Goal: Obtain resource: Download file/media

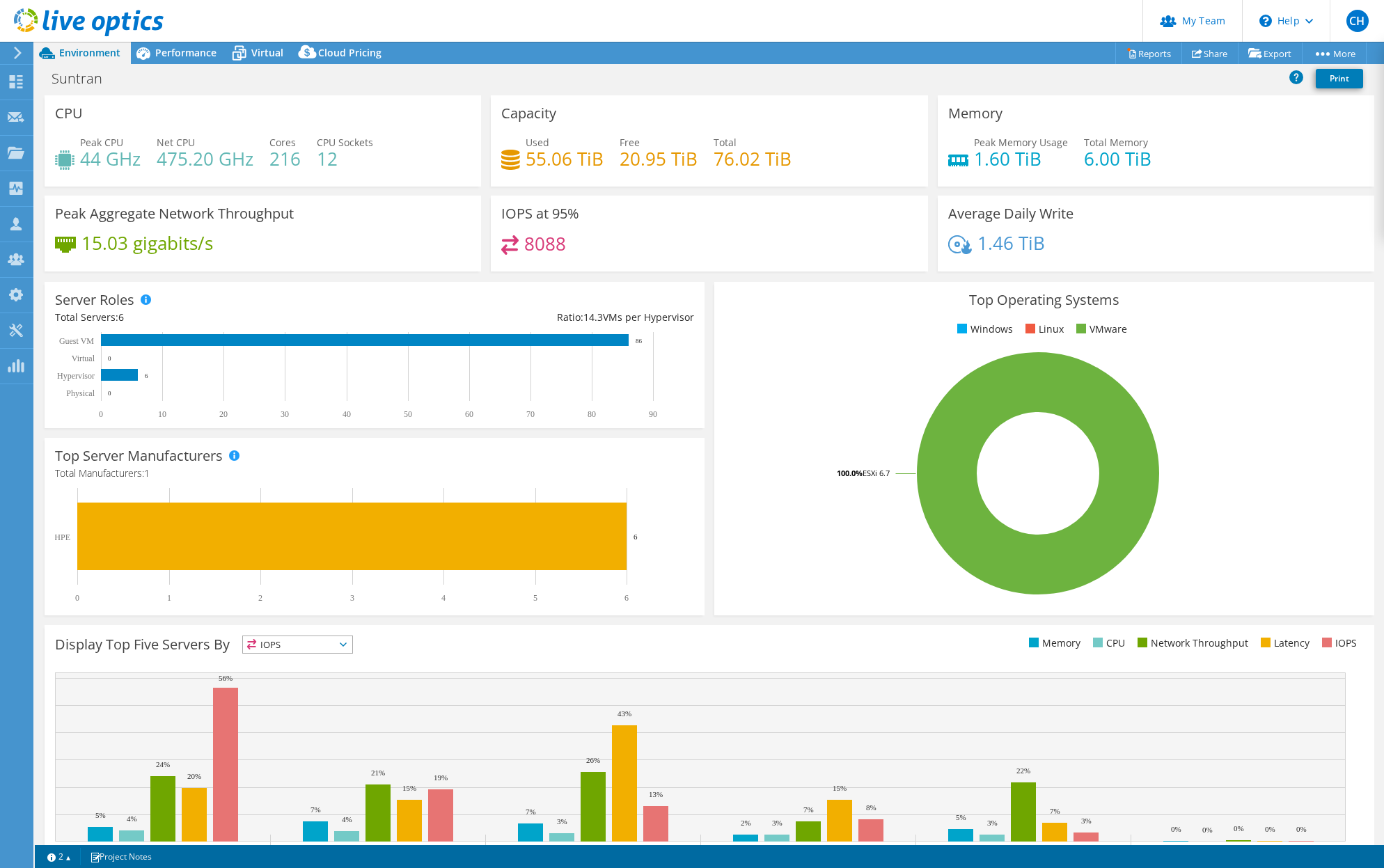
select select "USD"
click at [195, 46] on span "Performance" at bounding box center [185, 52] width 61 height 13
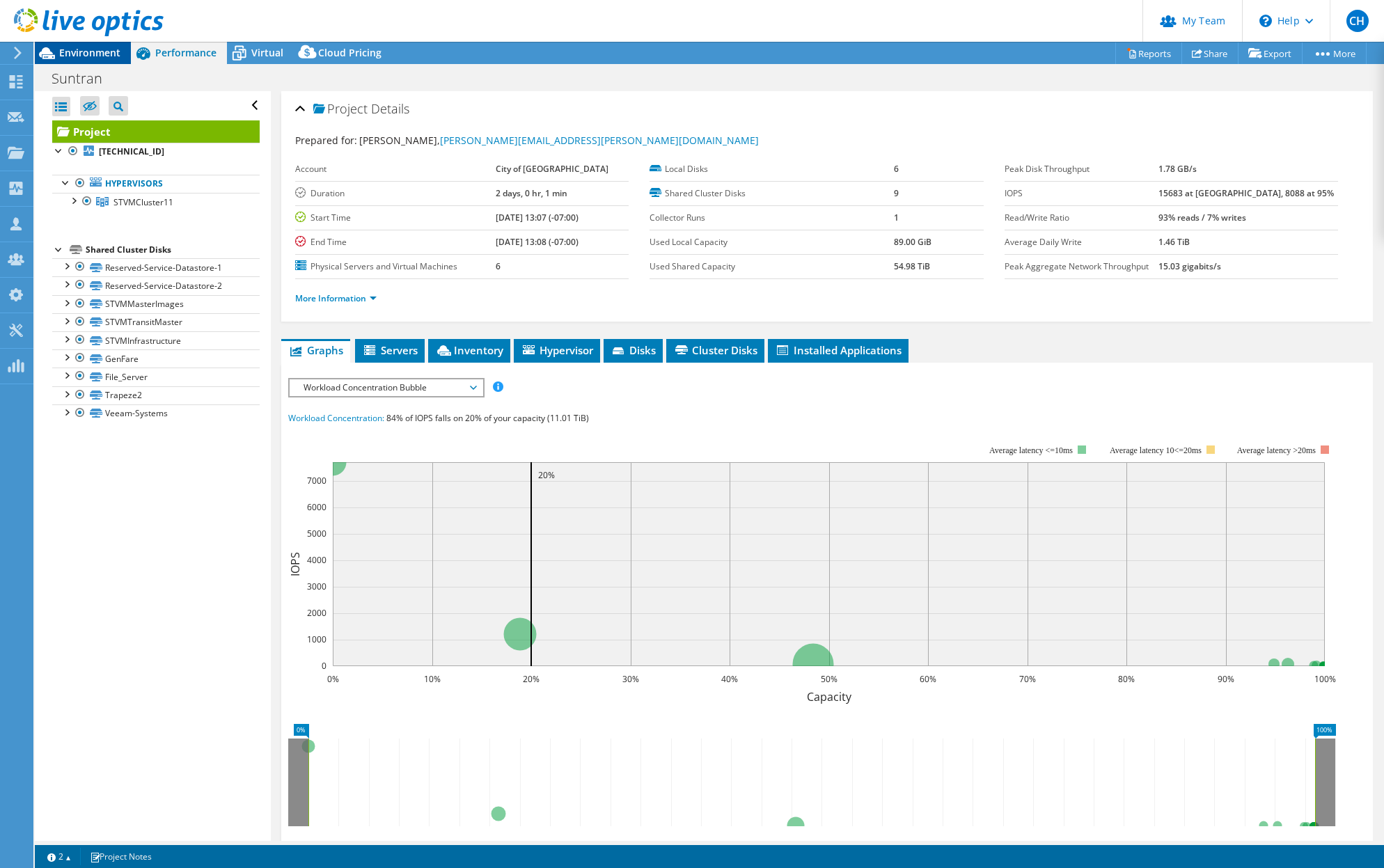
click at [96, 52] on span "Environment" at bounding box center [90, 52] width 61 height 13
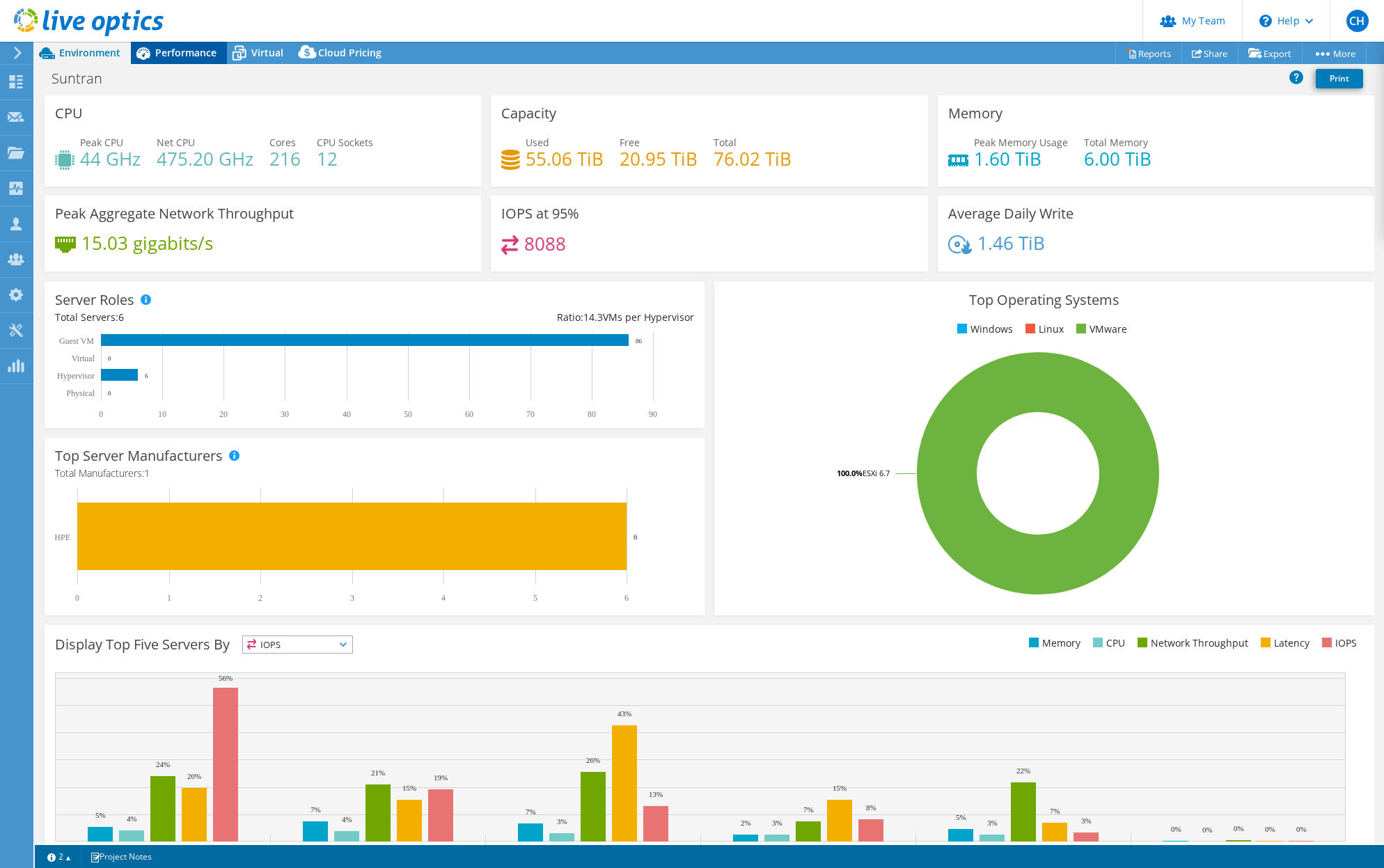
click at [182, 54] on span "Performance" at bounding box center [185, 52] width 61 height 13
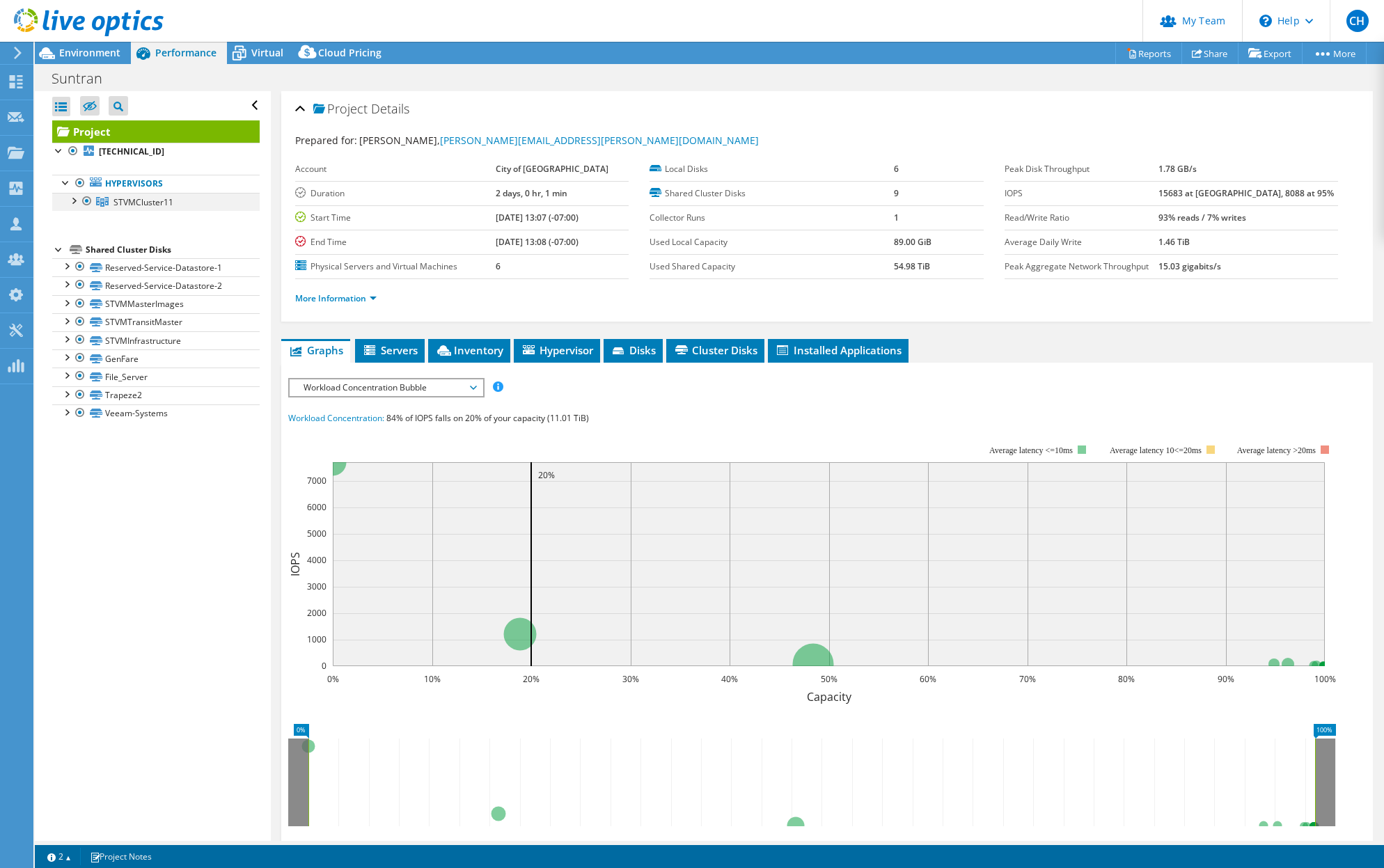
click at [74, 200] on div at bounding box center [73, 200] width 14 height 14
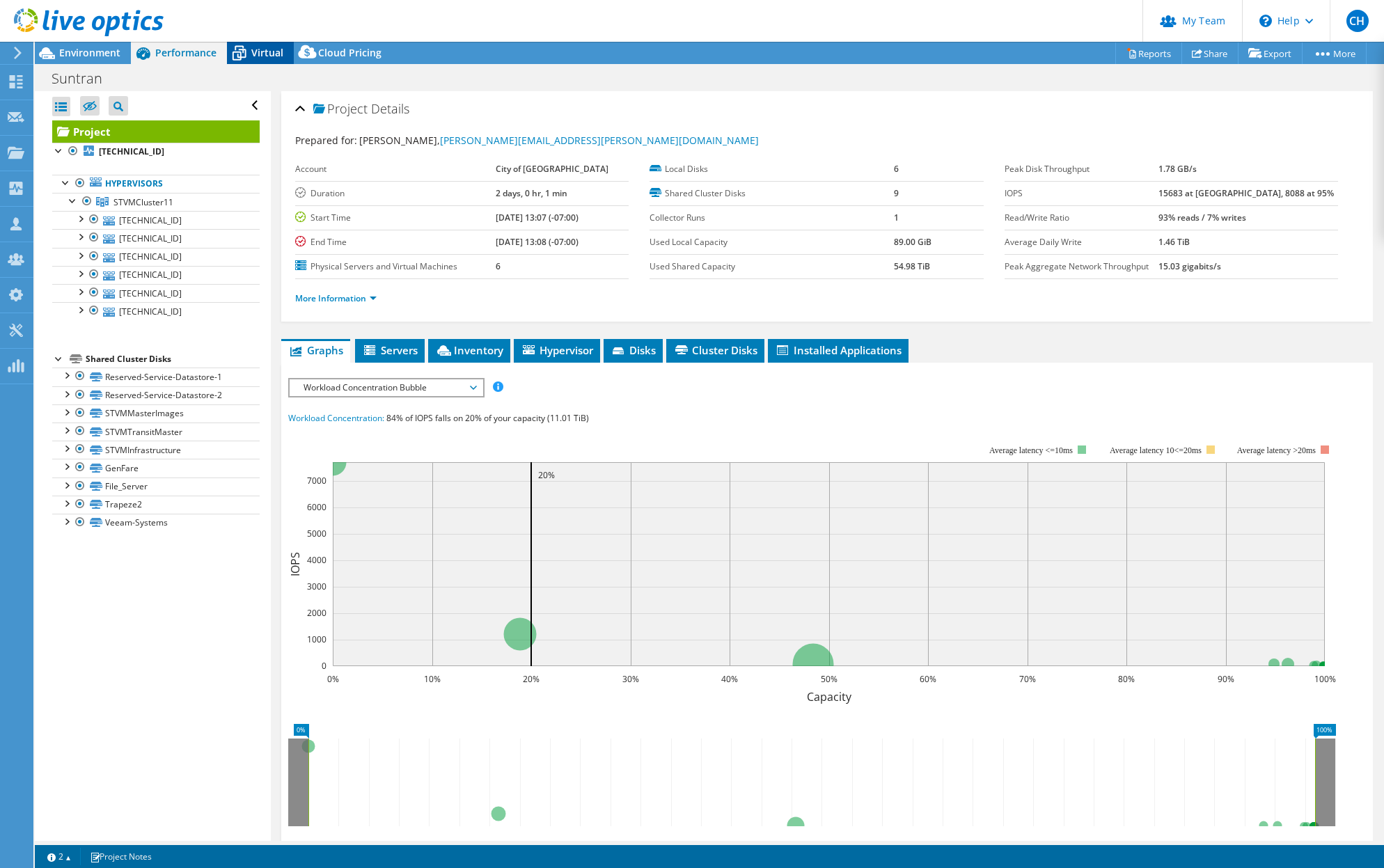
click at [265, 55] on span "Virtual" at bounding box center [267, 52] width 32 height 13
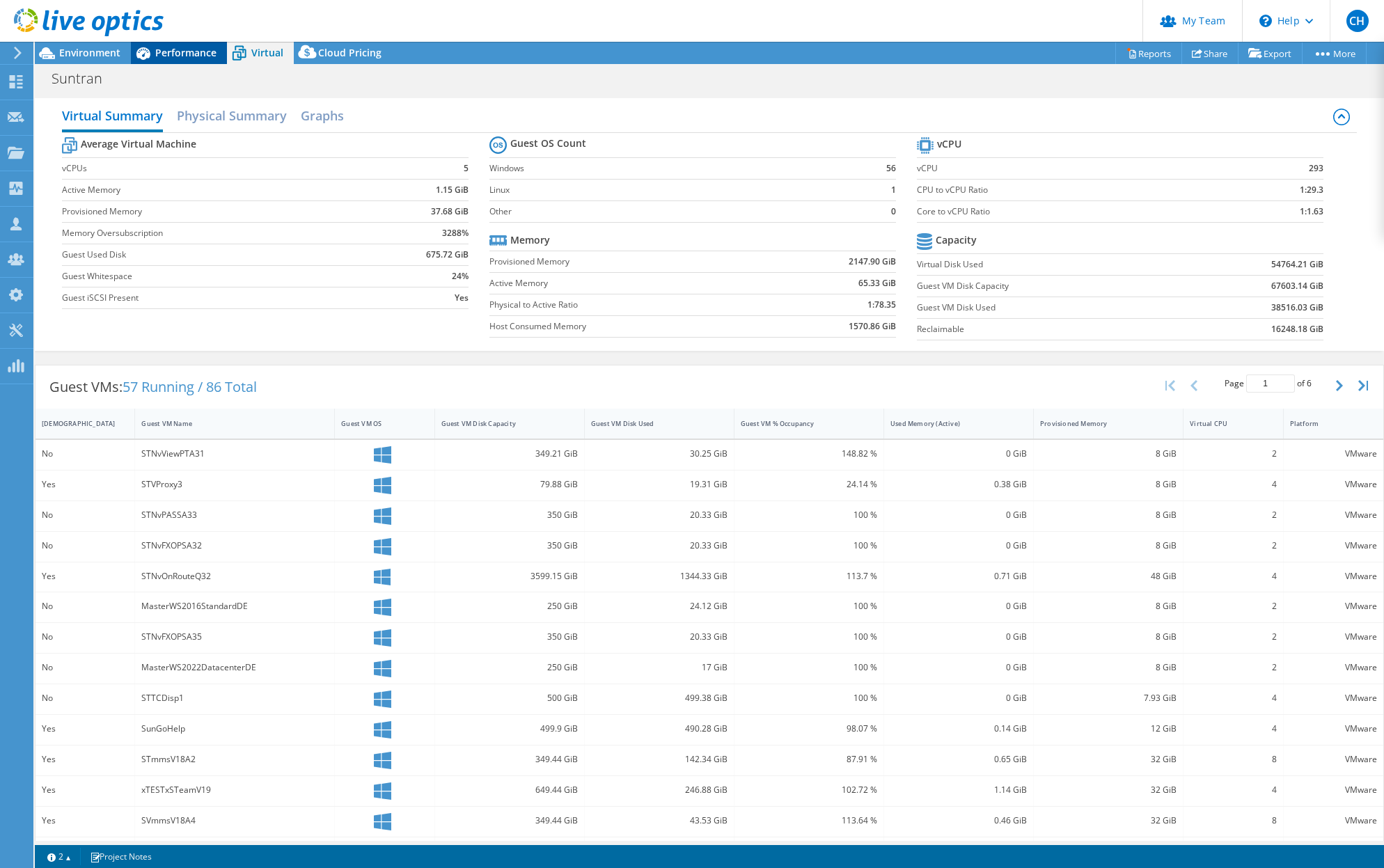
click at [181, 57] on span "Performance" at bounding box center [185, 52] width 61 height 13
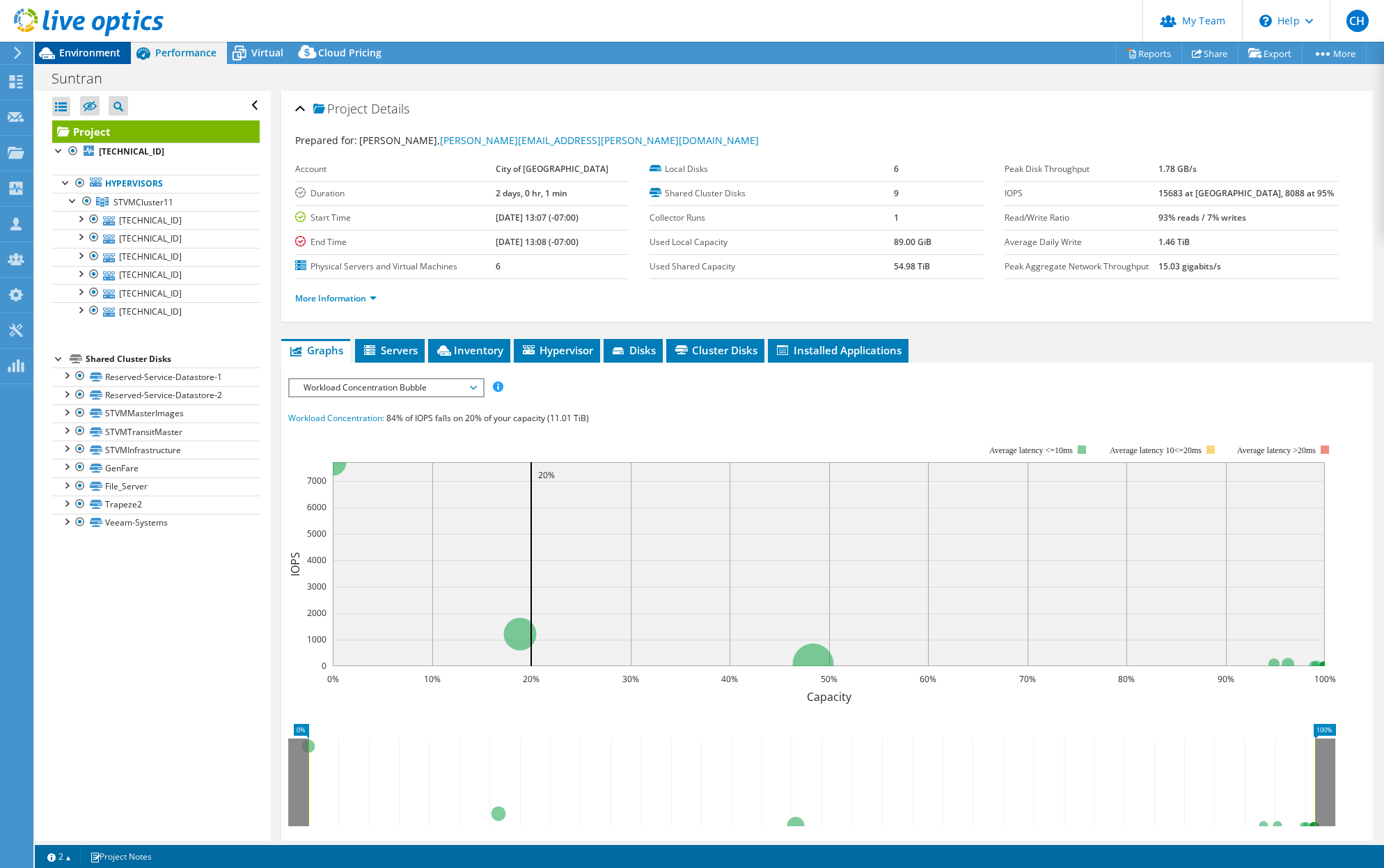
click at [104, 57] on span "Environment" at bounding box center [90, 52] width 61 height 13
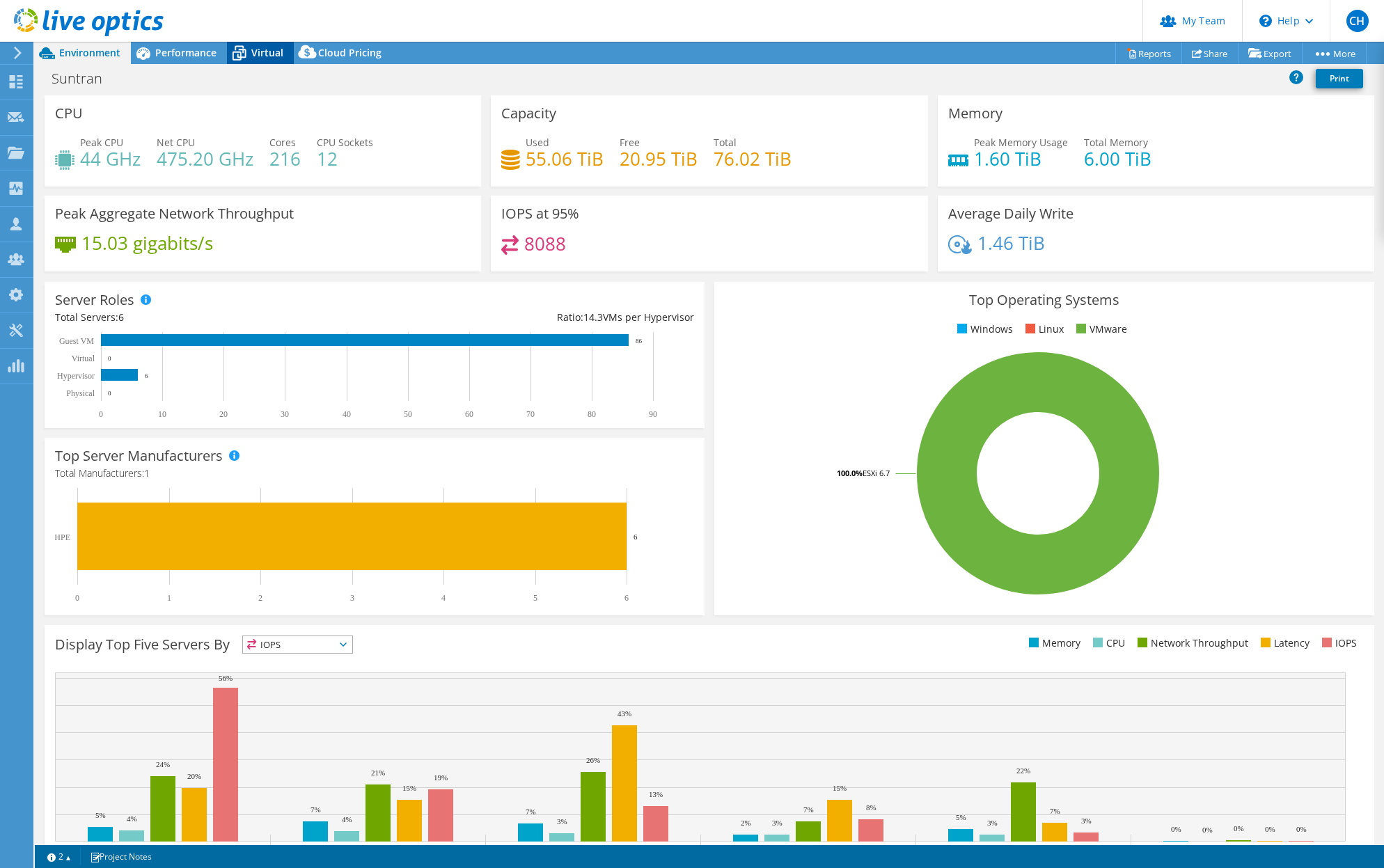
click at [275, 54] on span "Virtual" at bounding box center [267, 52] width 32 height 13
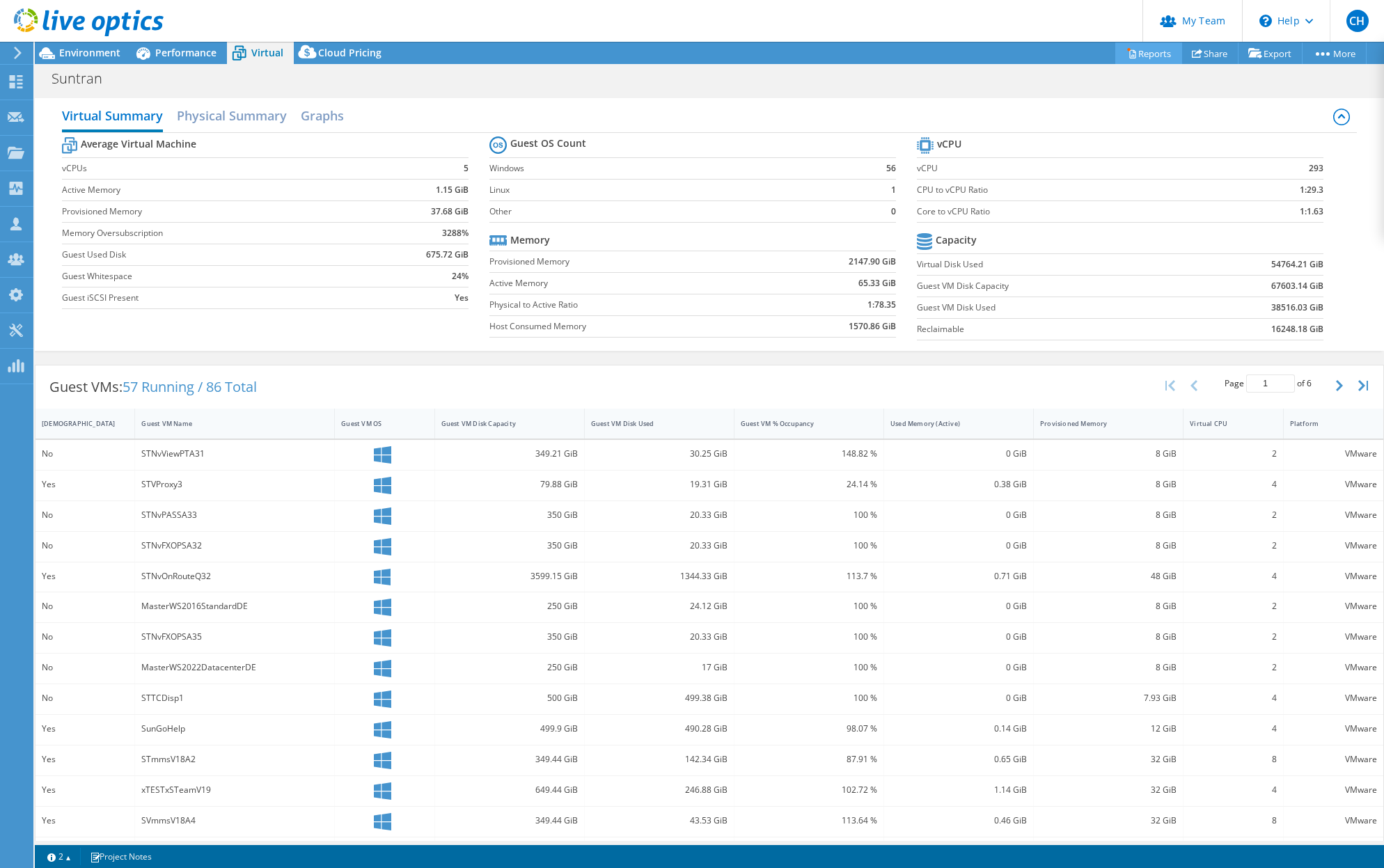
click at [1142, 52] on link "Reports" at bounding box center [1149, 52] width 67 height 22
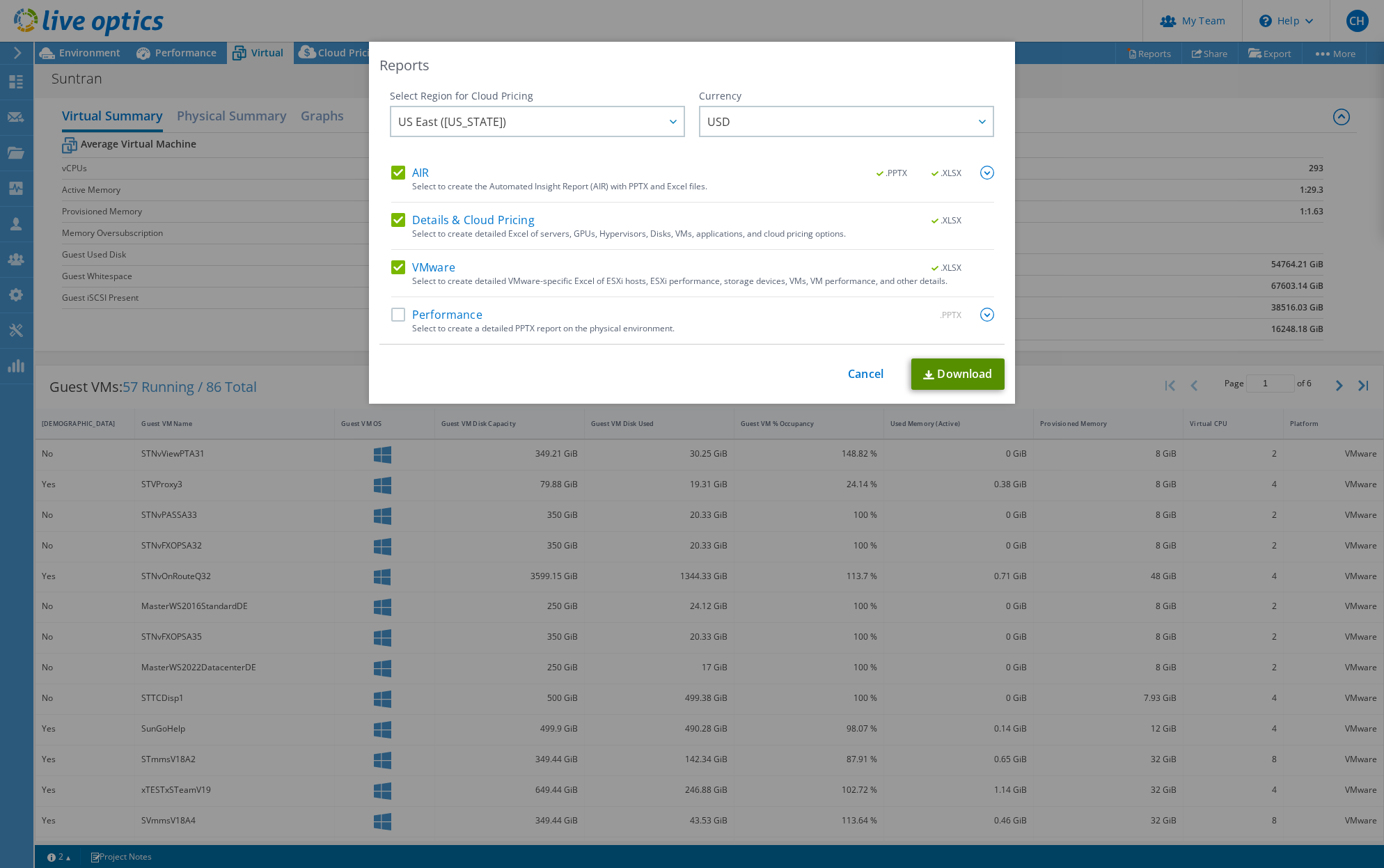
click at [942, 380] on link "Download" at bounding box center [958, 374] width 93 height 31
click at [194, 322] on div "Reports Select Region for Cloud Pricing Asia Pacific ([GEOGRAPHIC_DATA]) [GEOGR…" at bounding box center [692, 434] width 1384 height 785
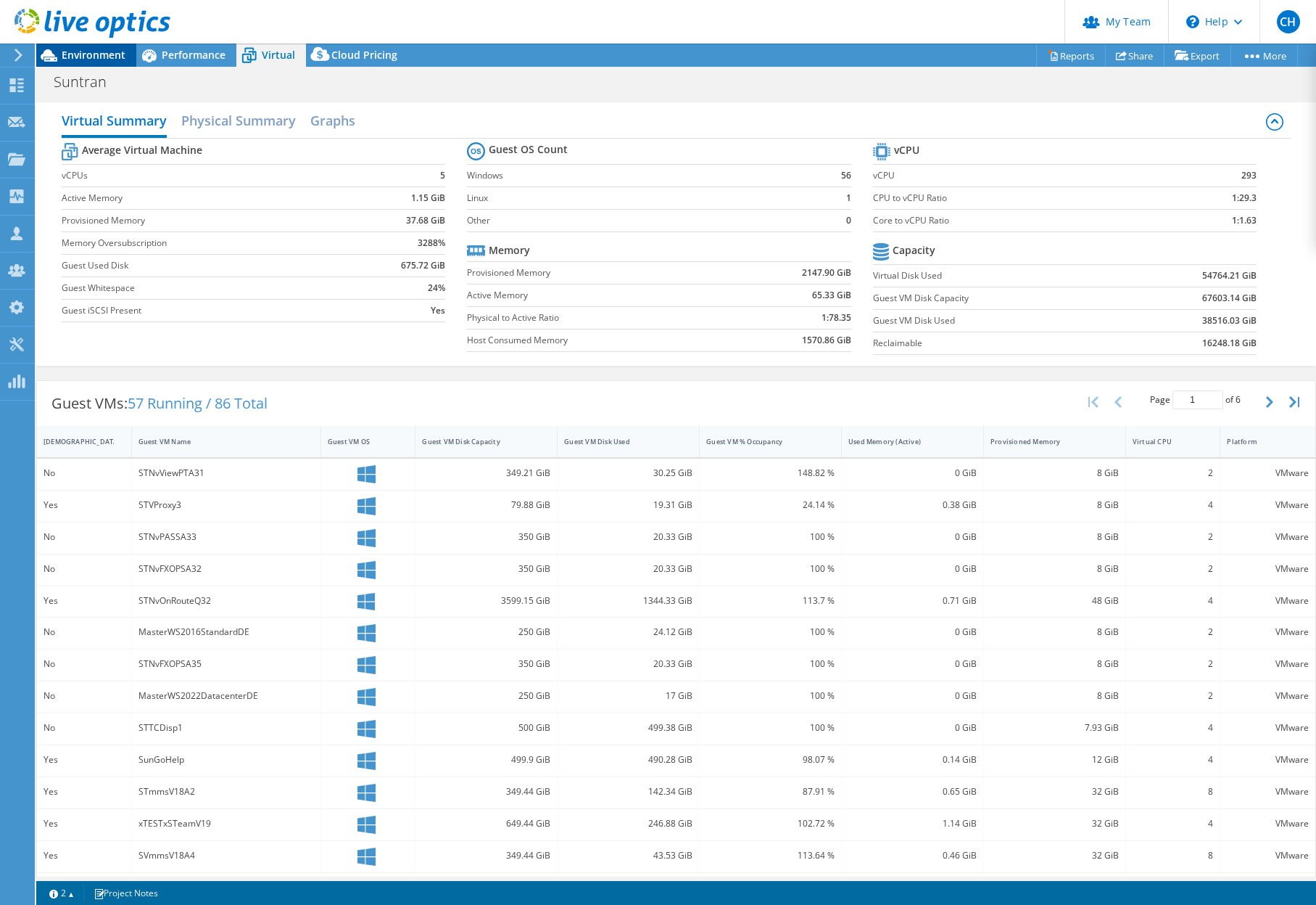
click at [104, 54] on span "Environment" at bounding box center [93, 54] width 64 height 13
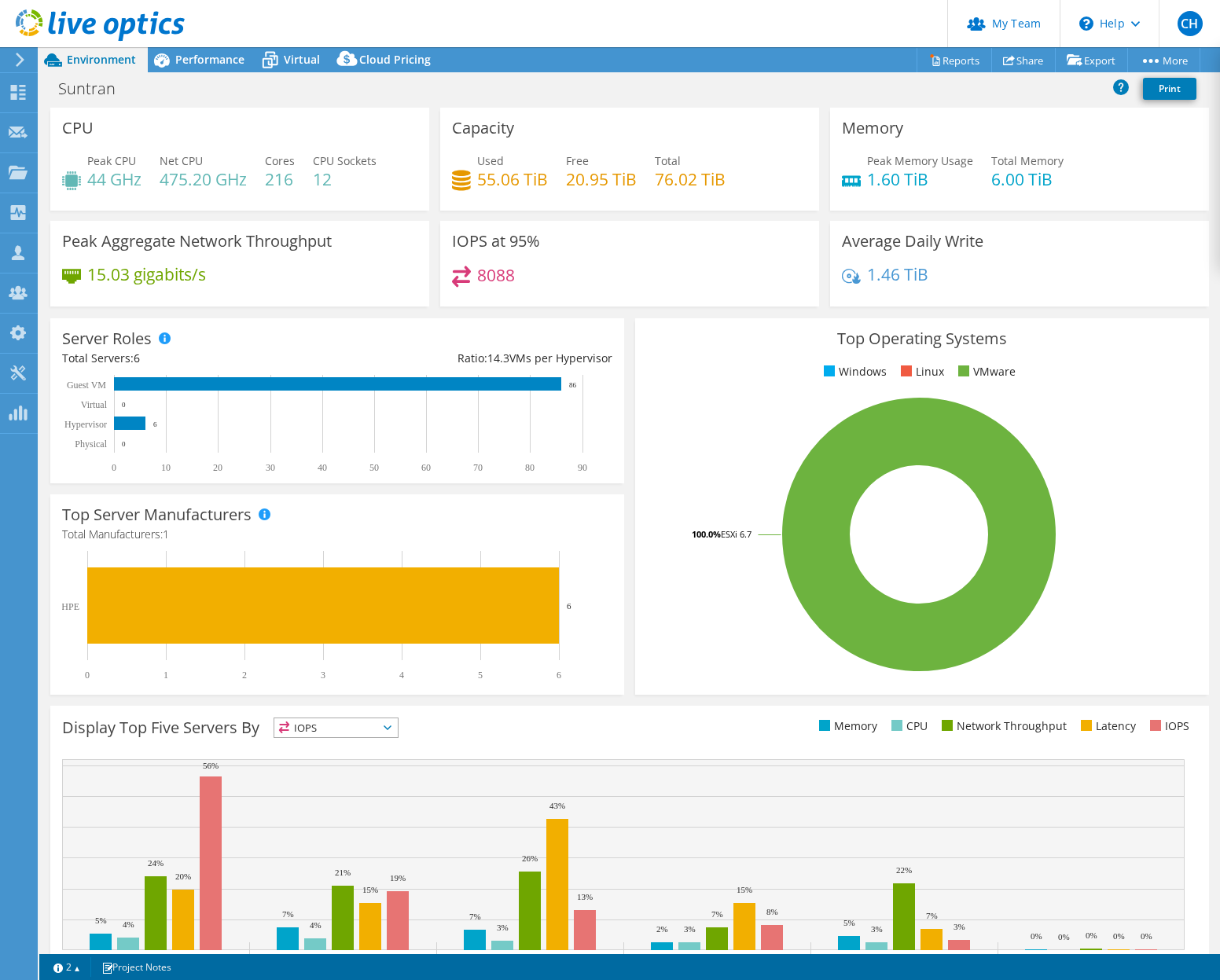
click at [504, 88] on div "Suntran Print" at bounding box center [628, 88] width 1180 height 29
click at [220, 59] on span "Performance" at bounding box center [209, 58] width 69 height 15
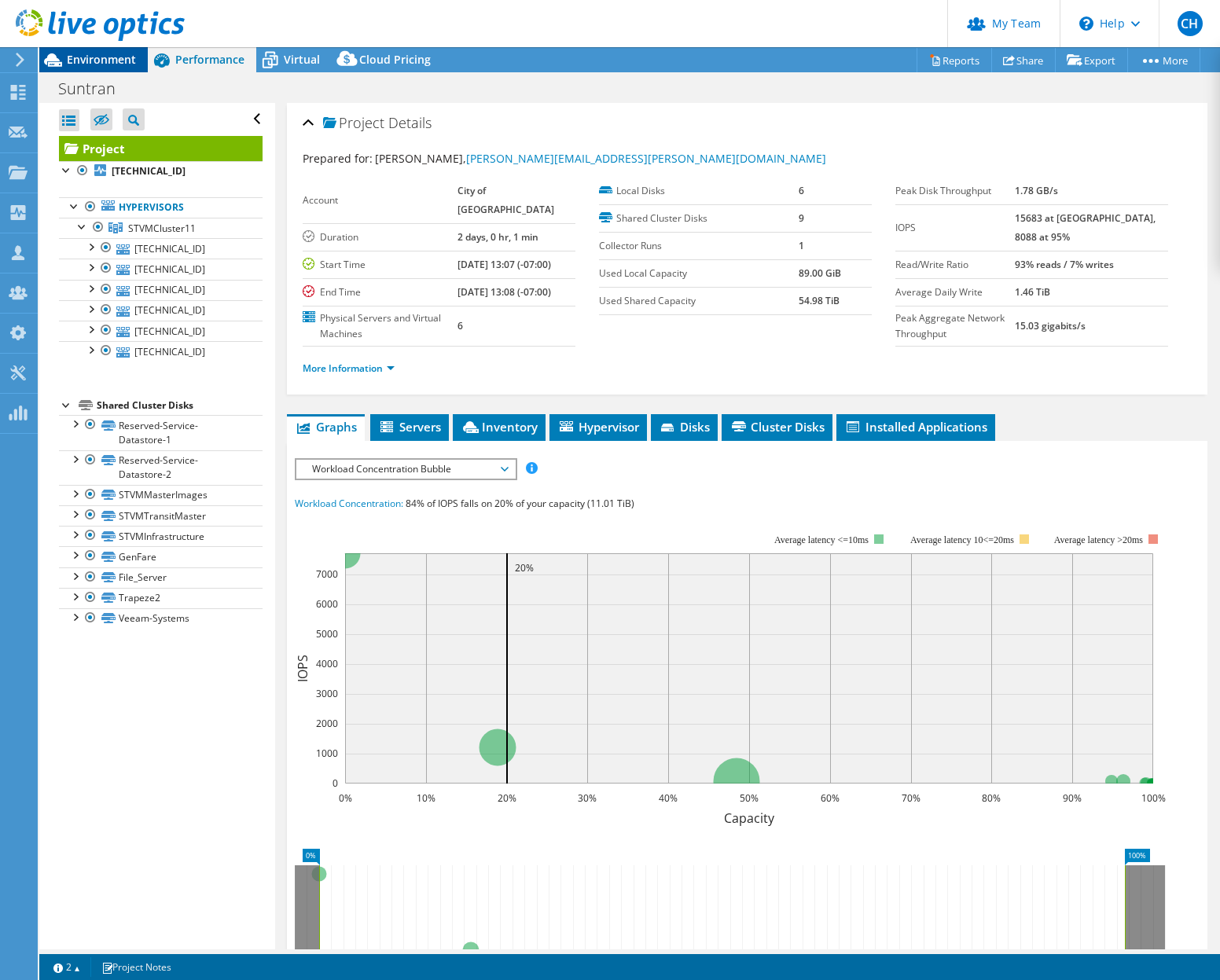
click at [113, 59] on span "Environment" at bounding box center [101, 58] width 69 height 15
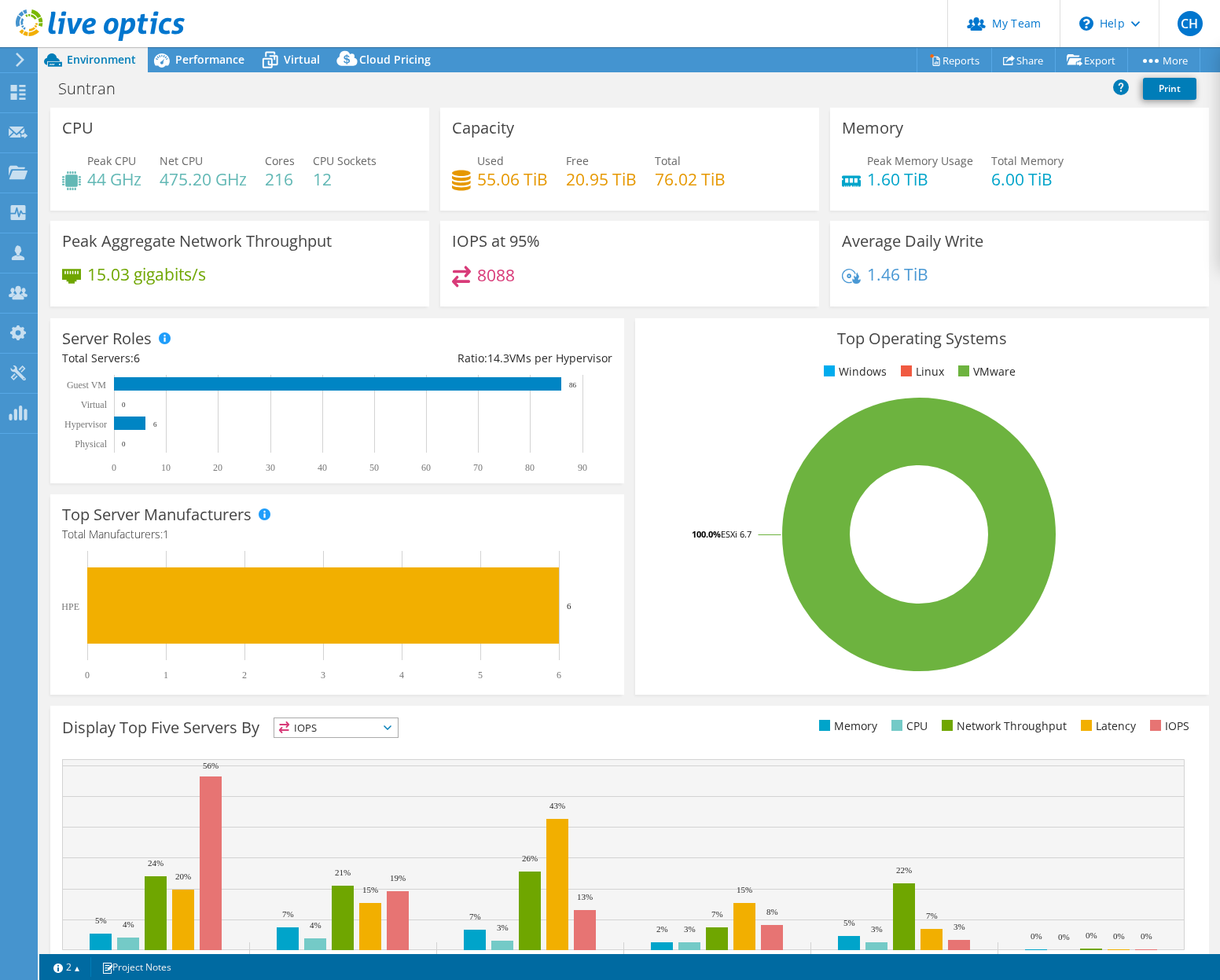
click at [528, 89] on div "Suntran Print" at bounding box center [628, 88] width 1180 height 29
click at [541, 83] on div "Suntran Print" at bounding box center [628, 88] width 1180 height 29
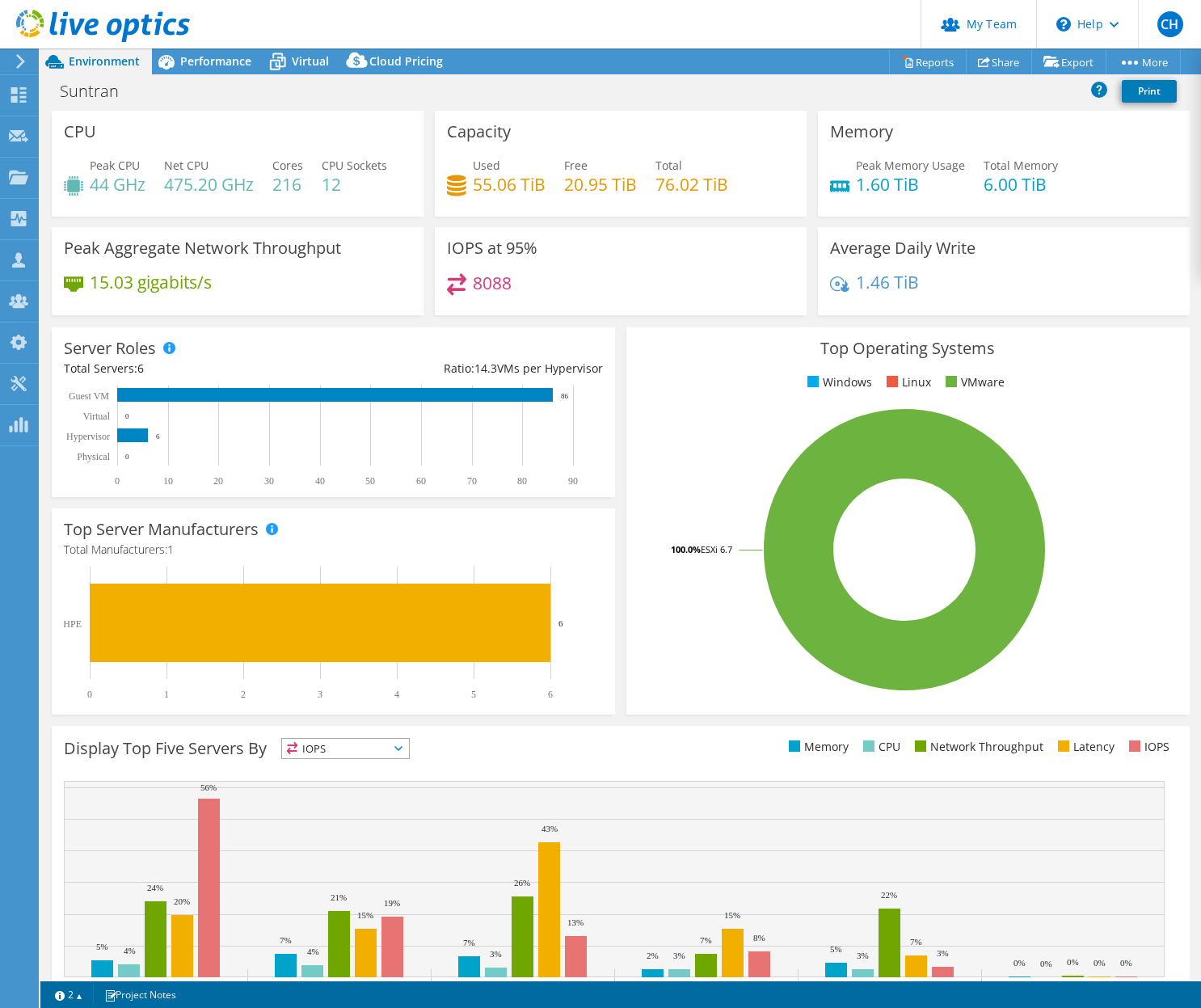
click at [213, 94] on div "Suntran Print" at bounding box center [620, 91] width 1161 height 30
click at [210, 57] on span "Performance" at bounding box center [215, 60] width 71 height 15
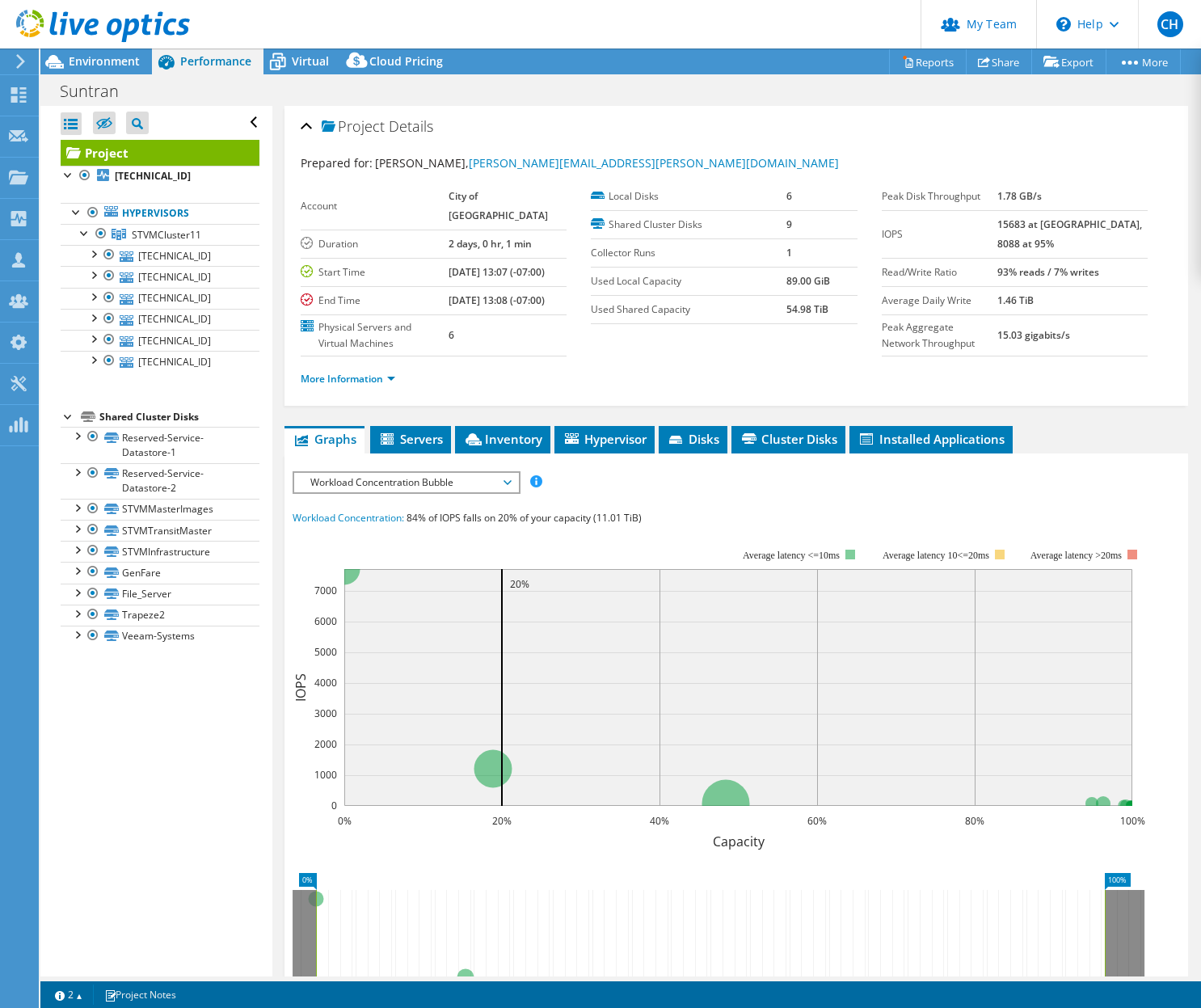
click at [441, 493] on span "Workload Concentration Bubble" at bounding box center [407, 482] width 208 height 19
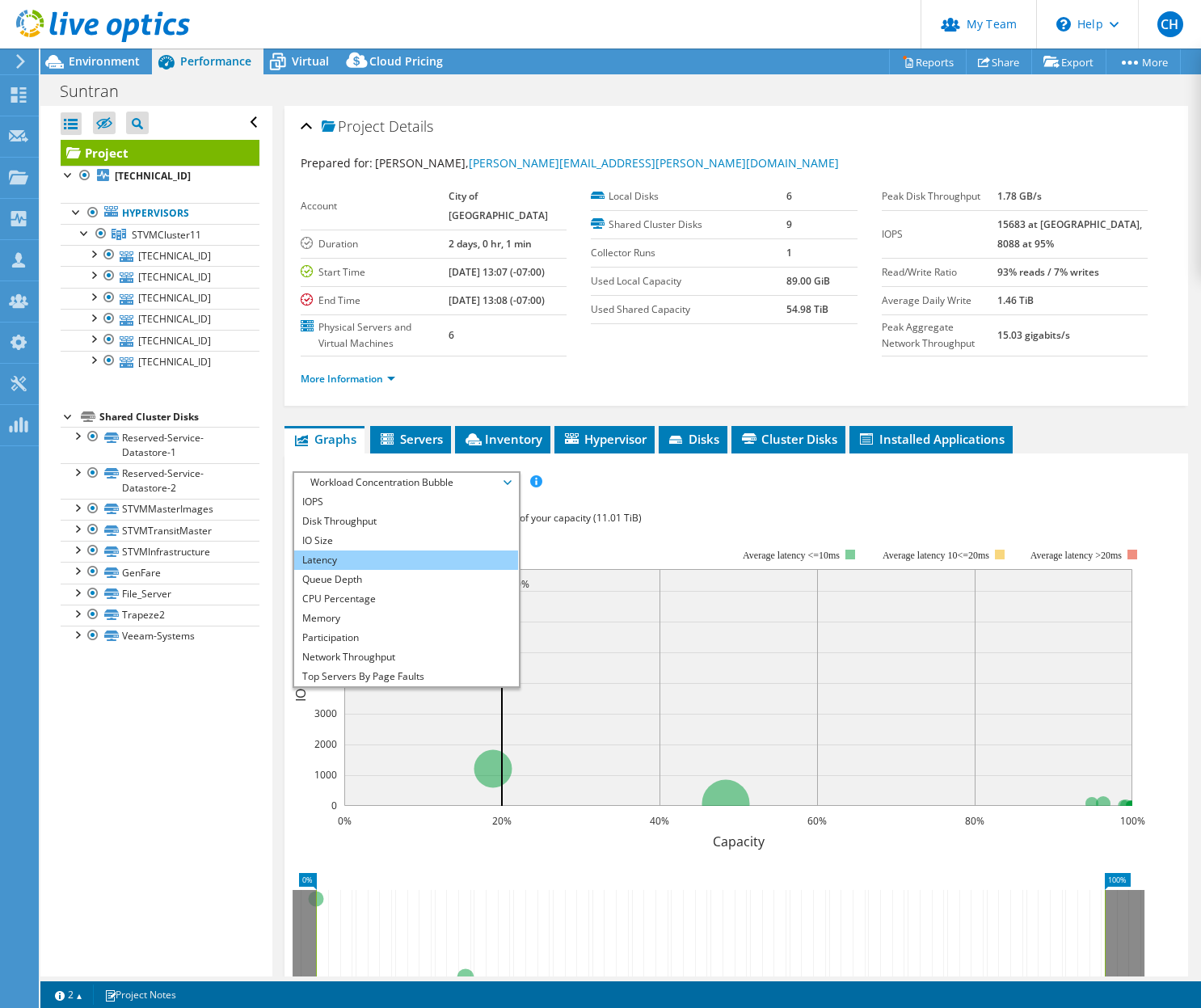
click at [422, 569] on li "Latency" at bounding box center [406, 559] width 224 height 19
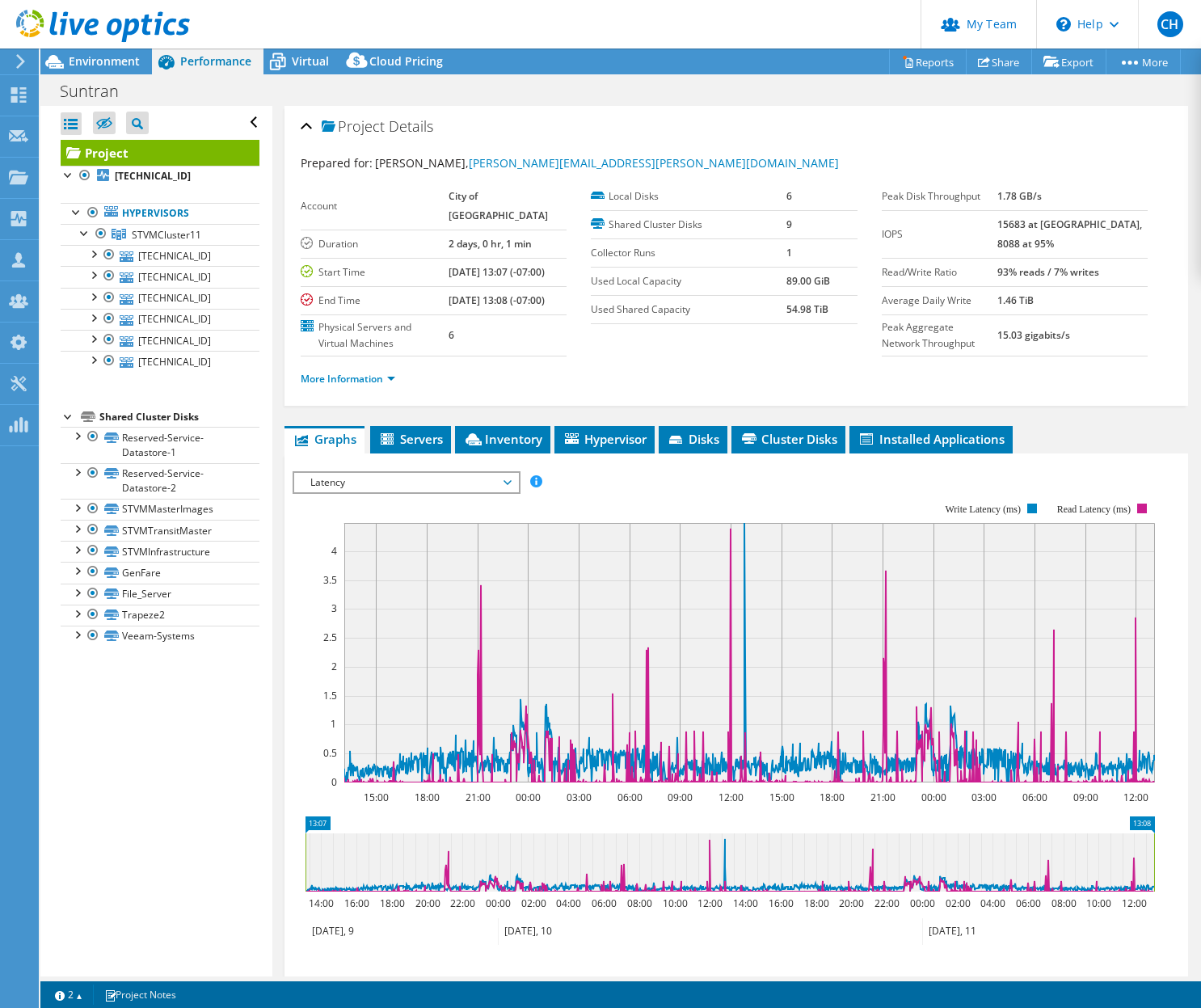
click at [403, 493] on span "Latency" at bounding box center [407, 482] width 208 height 19
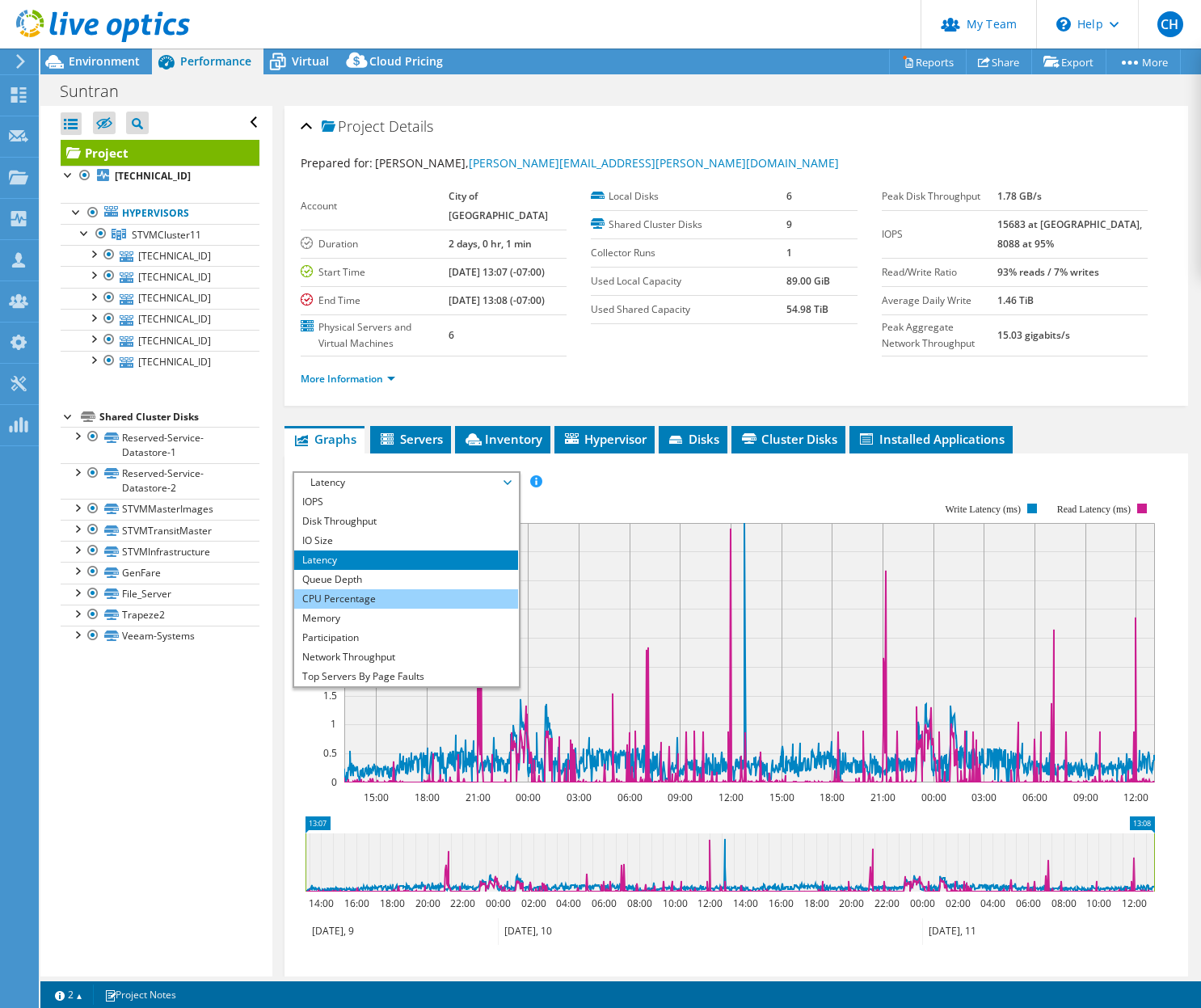
click at [392, 608] on li "CPU Percentage" at bounding box center [406, 598] width 224 height 19
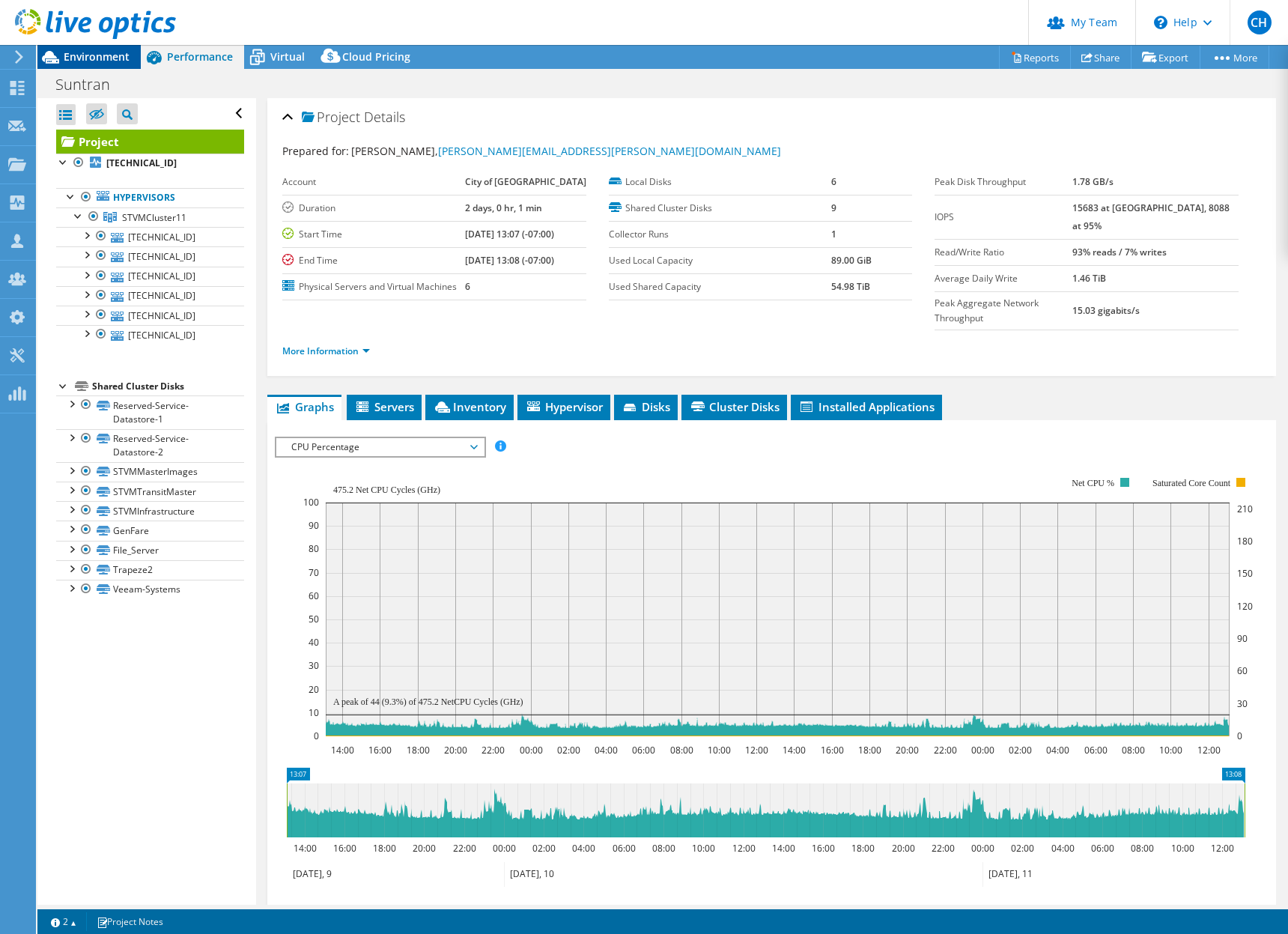
click at [103, 62] on span "Environment" at bounding box center [96, 56] width 66 height 14
